Goal: Information Seeking & Learning: Learn about a topic

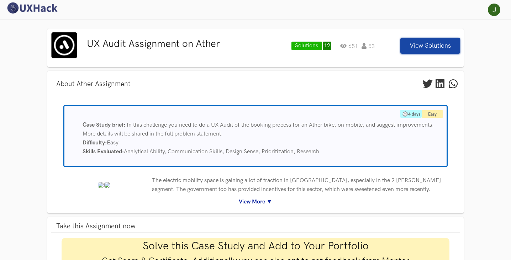
click at [56, 47] on img at bounding box center [64, 45] width 27 height 27
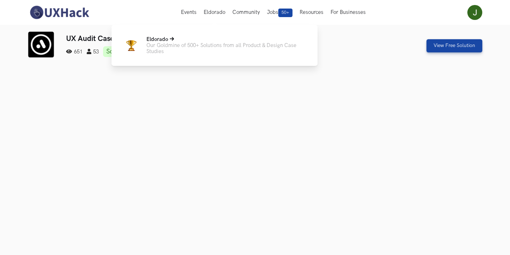
click at [207, 41] on p "Eldorado" at bounding box center [226, 39] width 160 height 6
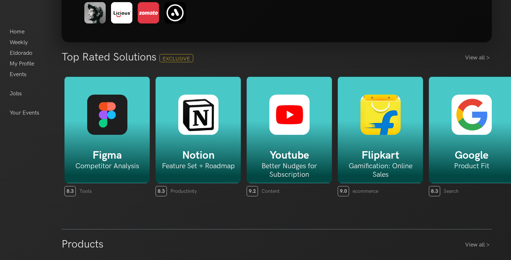
scroll to position [107, 0]
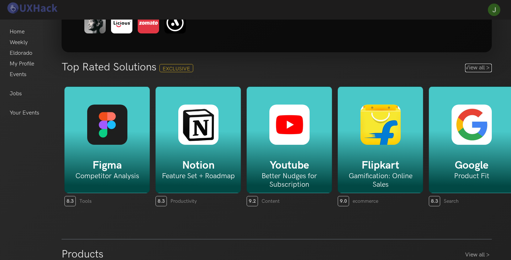
click at [481, 69] on link "View all >" at bounding box center [478, 68] width 27 height 9
